Goal: Find contact information: Find contact information

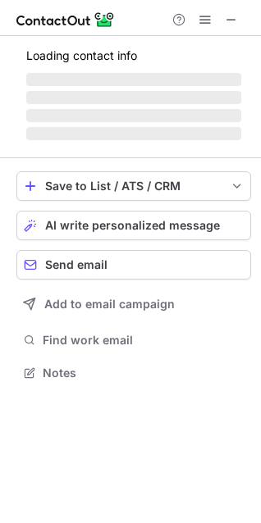
scroll to position [7, 7]
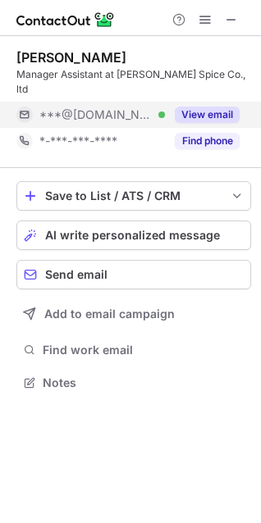
click at [203, 107] on button "View email" at bounding box center [207, 115] width 65 height 16
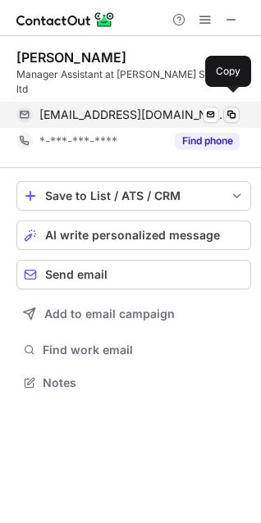
click at [235, 108] on span at bounding box center [231, 114] width 13 height 13
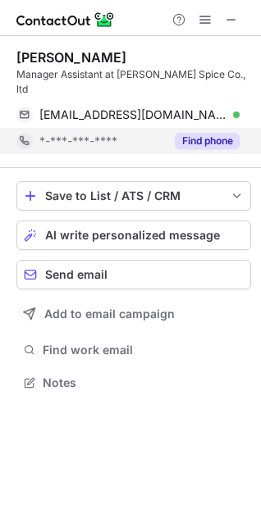
click at [199, 133] on button "Find phone" at bounding box center [207, 141] width 65 height 16
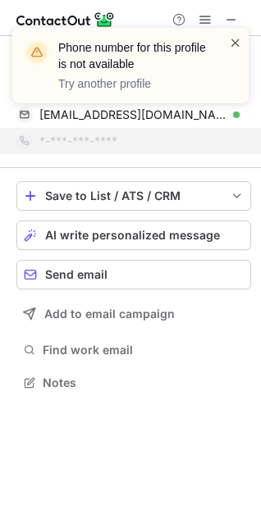
click at [237, 45] on span at bounding box center [235, 42] width 13 height 16
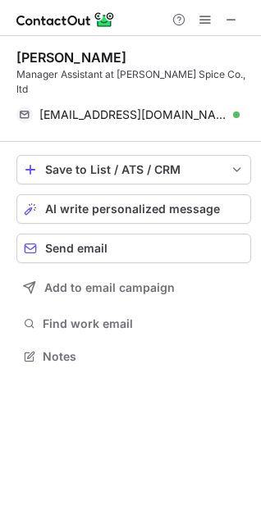
scroll to position [330, 261]
